Goal: Navigation & Orientation: Find specific page/section

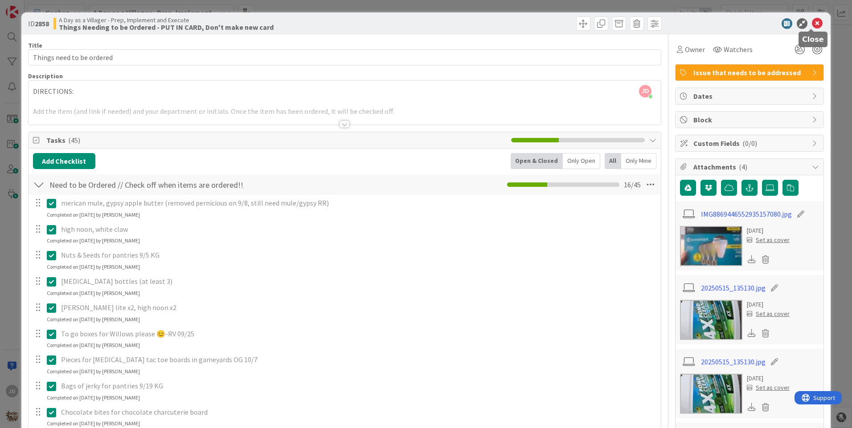
click at [812, 21] on icon at bounding box center [817, 23] width 11 height 11
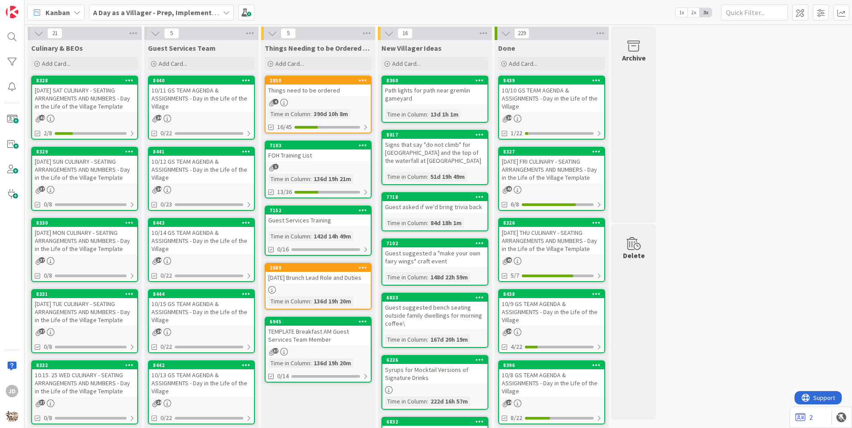
click at [224, 111] on div "10/11 GS TEAM AGENDA & ASSIGNMENTS - Day in the Life of the Village" at bounding box center [201, 99] width 105 height 28
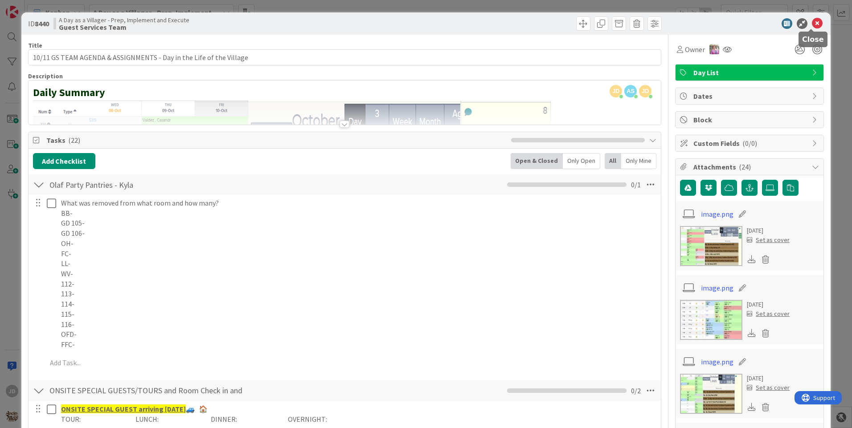
click at [812, 23] on icon at bounding box center [817, 23] width 11 height 11
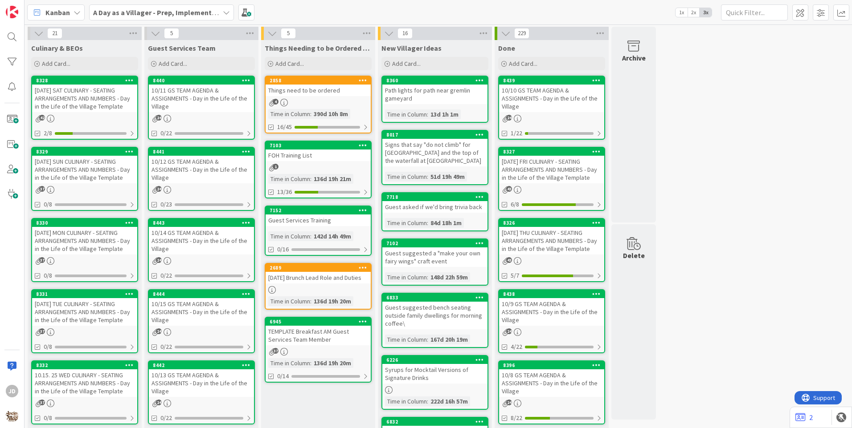
click at [99, 112] on div "8328 10.11.25 SAT CULINARY - SEATING ARRANGEMENTS AND NUMBERS - Day in the Life…" at bounding box center [84, 108] width 107 height 64
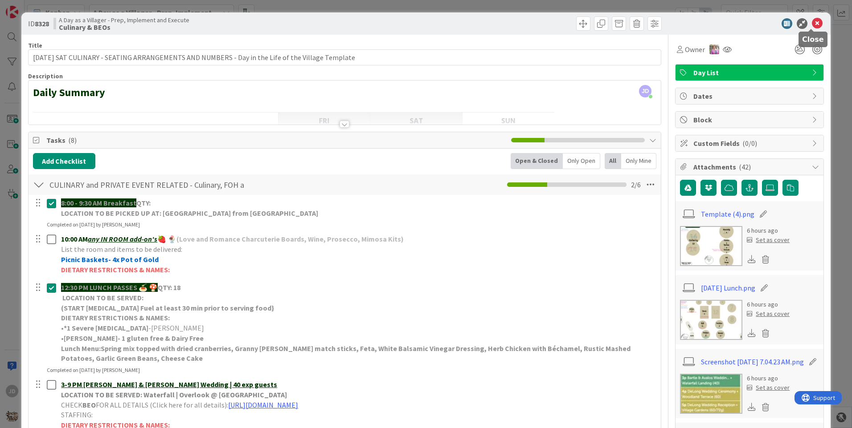
click at [816, 28] on div at bounding box center [745, 23] width 158 height 11
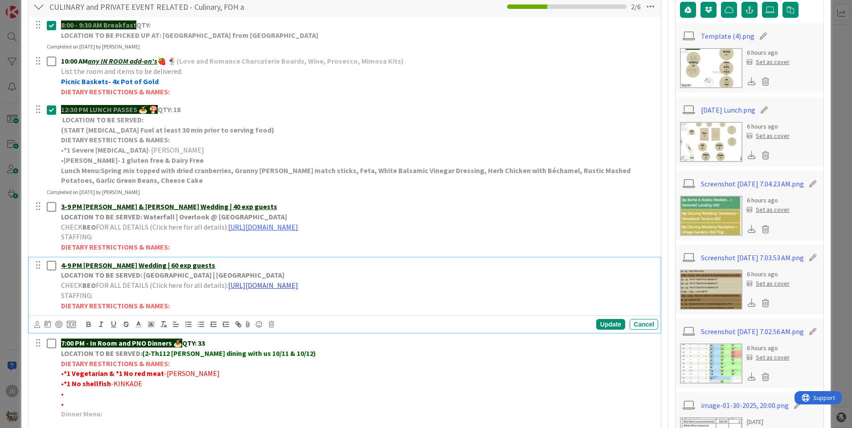
click at [298, 285] on link "[URL][DOMAIN_NAME]" at bounding box center [263, 285] width 70 height 9
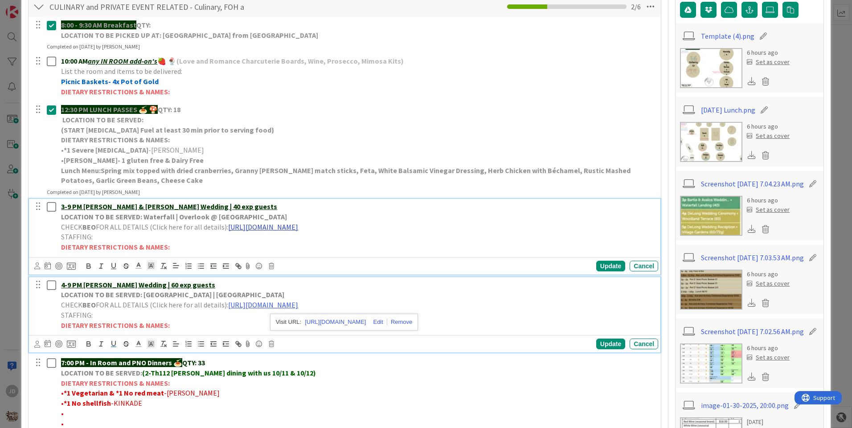
click at [363, 228] on div "3-9 PM Bortle & Avalos Wedding | 40 exp guests LOCATION TO BE SERVED: Waterfall…" at bounding box center [357, 227] width 600 height 56
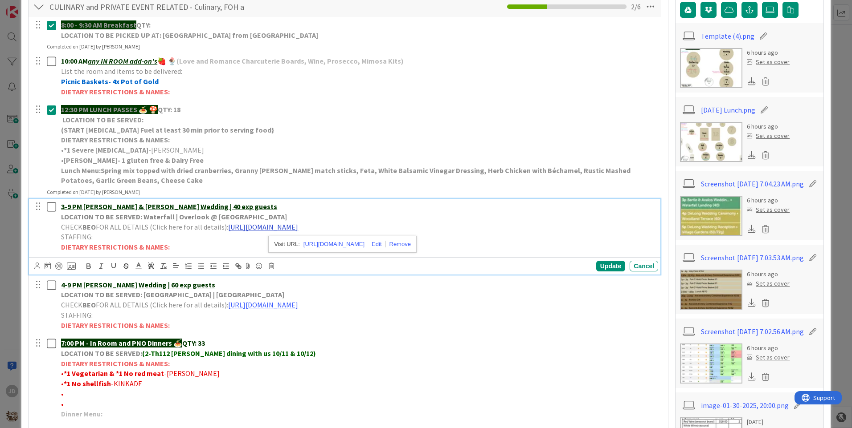
scroll to position [198, 0]
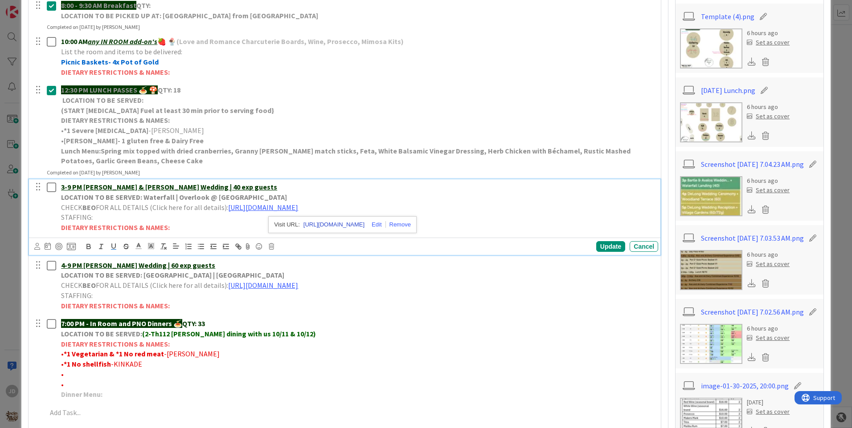
click at [363, 225] on link "[URL][DOMAIN_NAME]" at bounding box center [333, 225] width 61 height 12
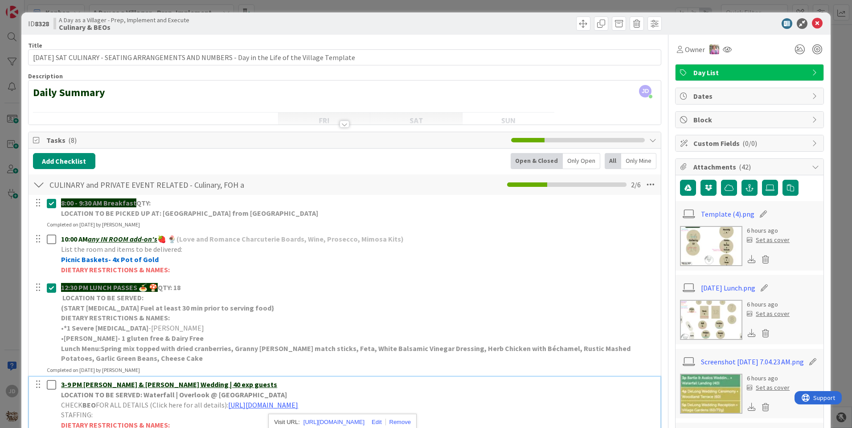
click at [812, 21] on icon at bounding box center [817, 23] width 11 height 11
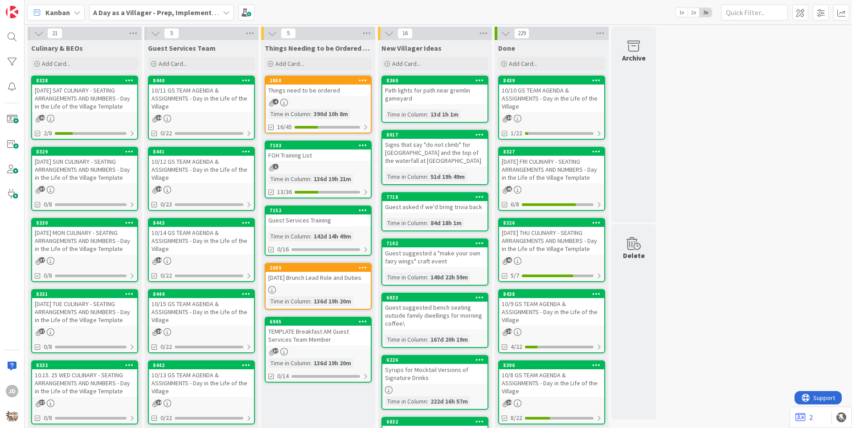
click at [200, 121] on div "24" at bounding box center [201, 119] width 105 height 8
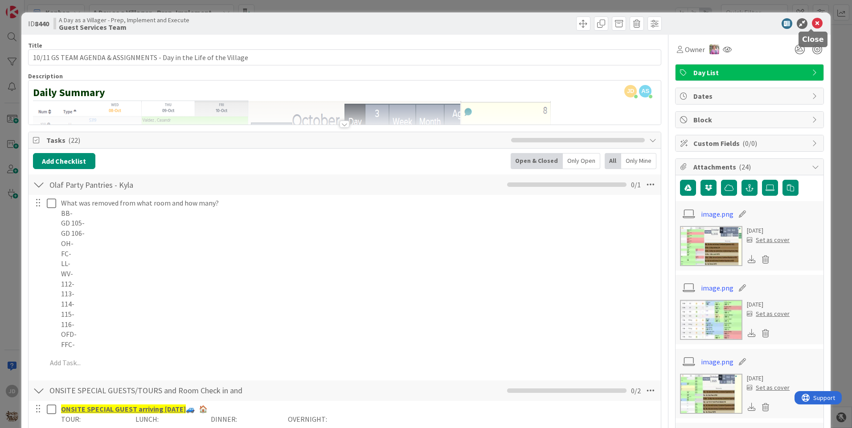
click at [812, 28] on icon at bounding box center [817, 23] width 11 height 11
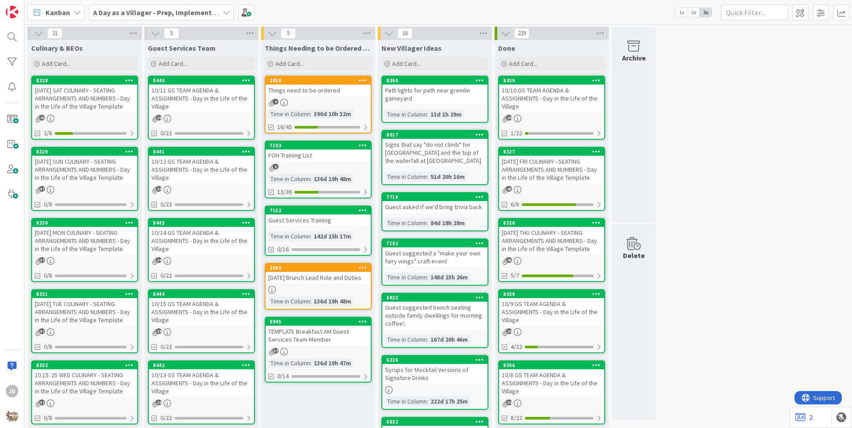
click at [115, 103] on div "[DATE] SAT CULINARY - SEATING ARRANGEMENTS AND NUMBERS - Day in the Life of the…" at bounding box center [84, 99] width 105 height 28
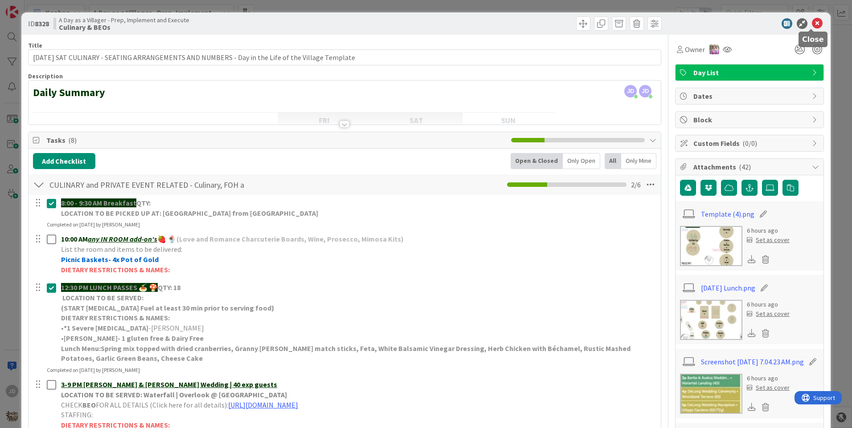
click at [814, 22] on icon at bounding box center [817, 23] width 11 height 11
